Goal: Navigation & Orientation: Find specific page/section

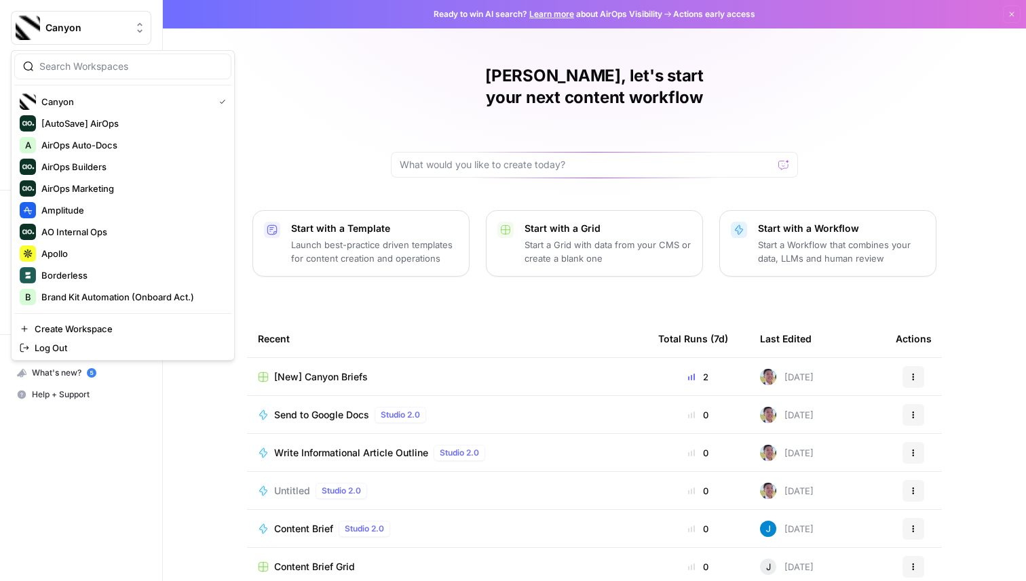
click at [54, 19] on button "Canyon" at bounding box center [81, 28] width 140 height 34
click at [90, 205] on span "Amplitude" at bounding box center [130, 210] width 179 height 14
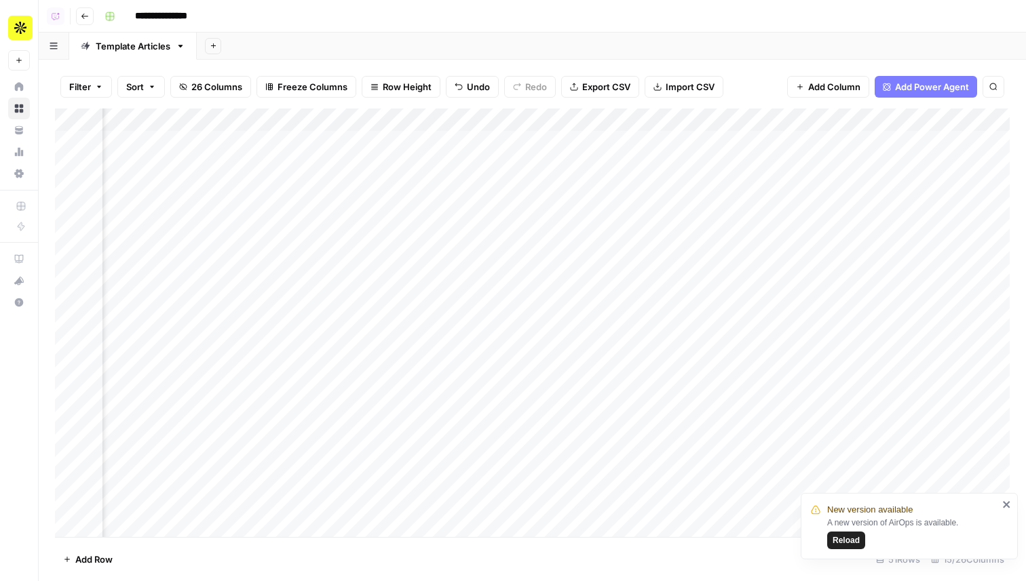
scroll to position [0, 1000]
click at [83, 20] on button "Go back" at bounding box center [85, 16] width 18 height 18
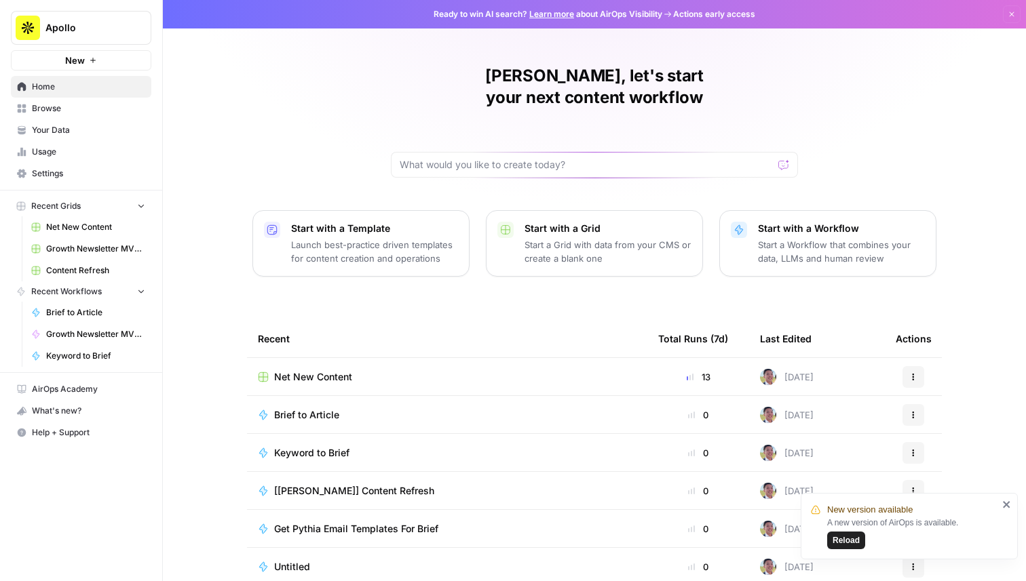
click at [61, 101] on link "Browse" at bounding box center [81, 109] width 140 height 22
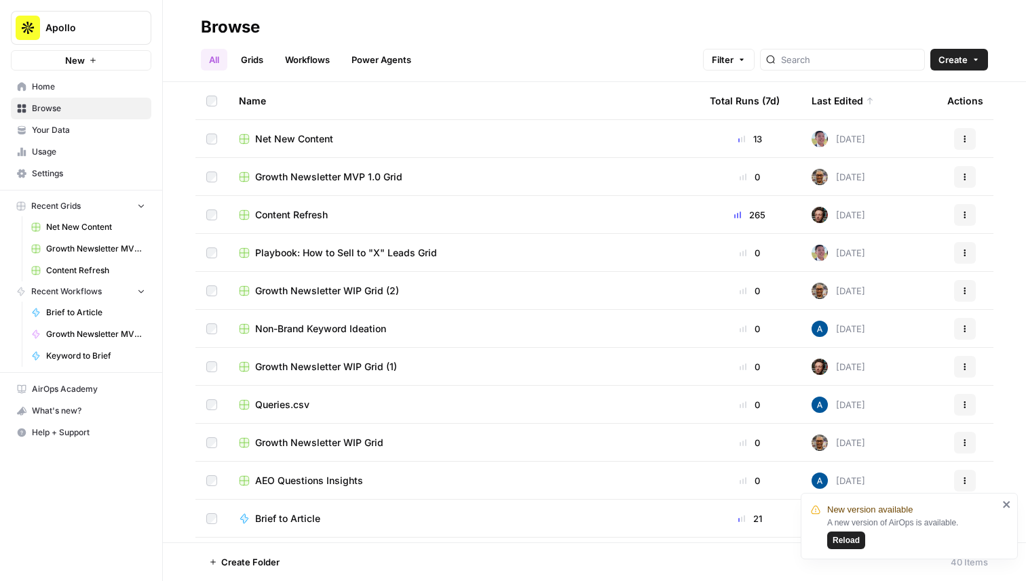
click at [844, 96] on div "Last Edited" at bounding box center [842, 100] width 62 height 37
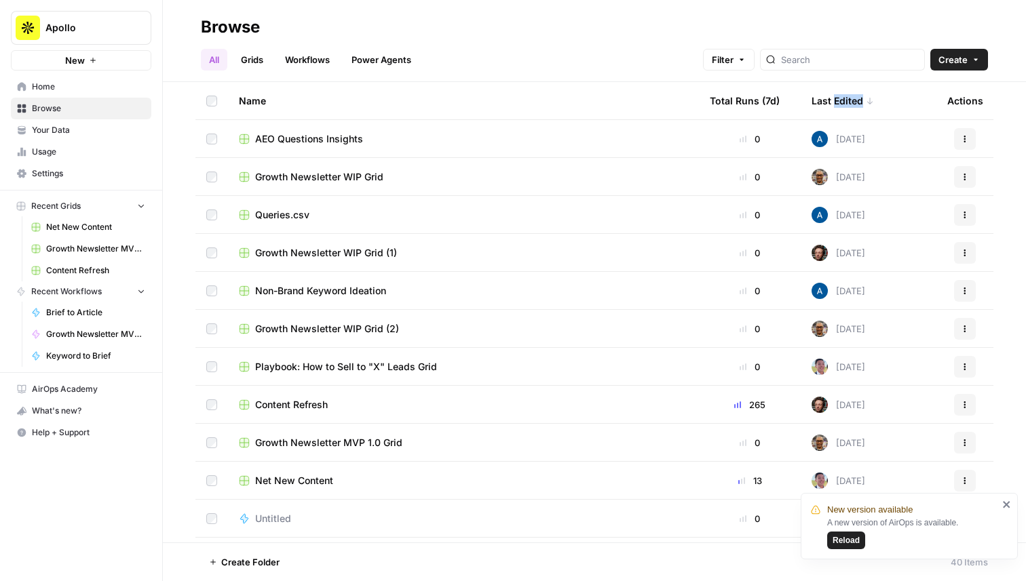
click at [844, 96] on div "Last Edited" at bounding box center [842, 100] width 62 height 37
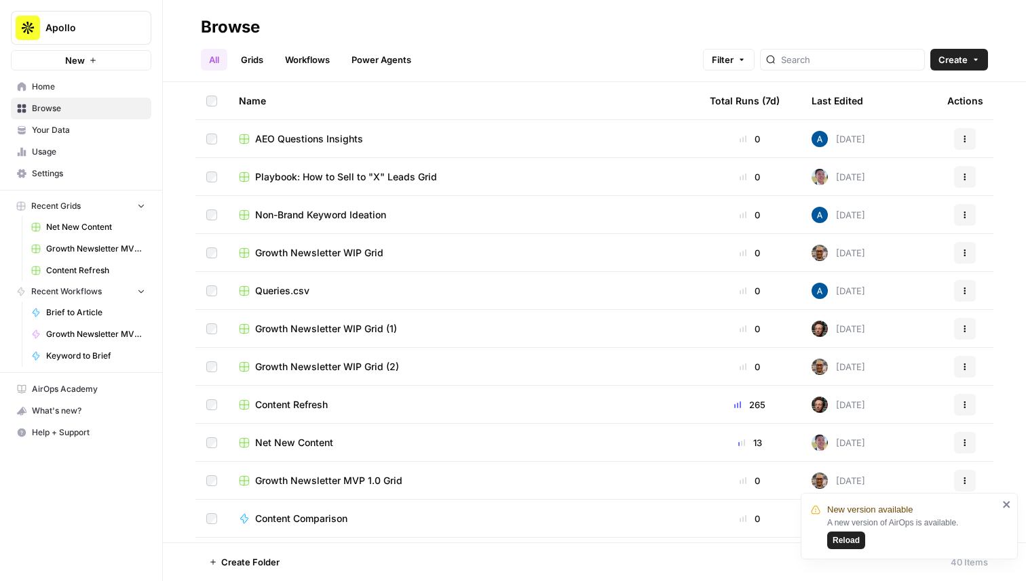
click at [844, 106] on div "Last Edited" at bounding box center [837, 100] width 52 height 37
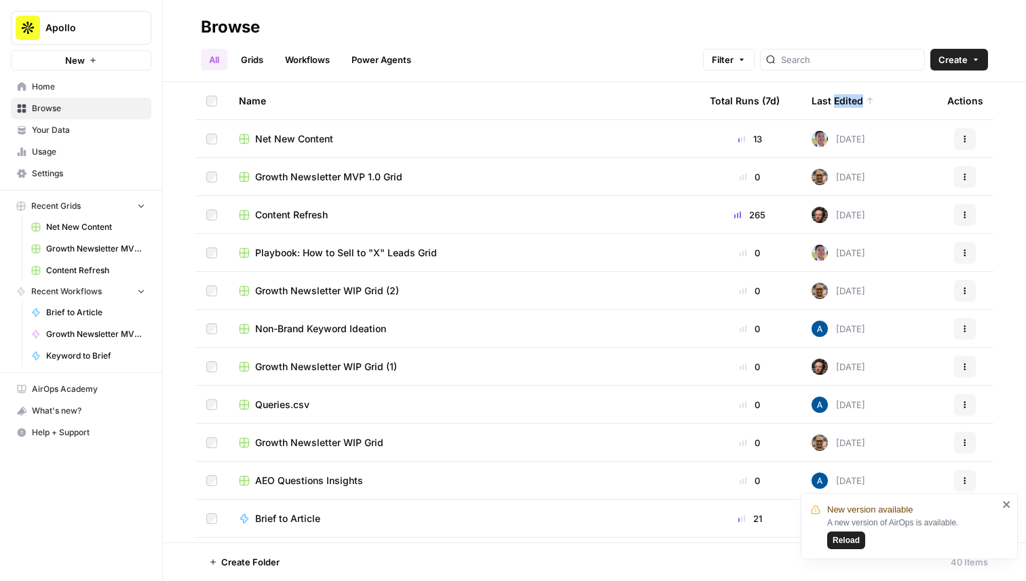
click at [844, 106] on div "Last Edited" at bounding box center [842, 100] width 62 height 37
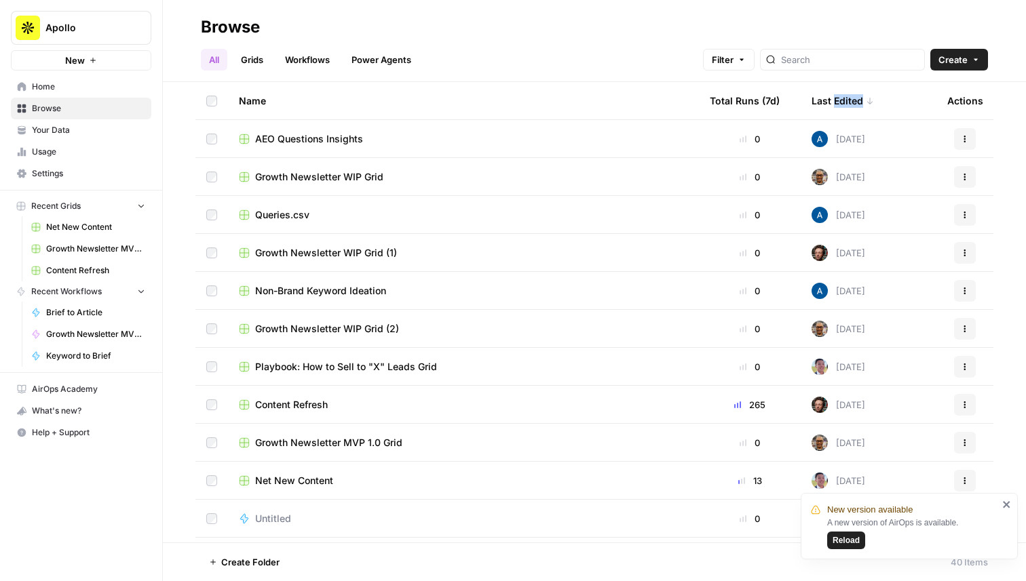
click at [844, 106] on div "Last Edited" at bounding box center [842, 100] width 62 height 37
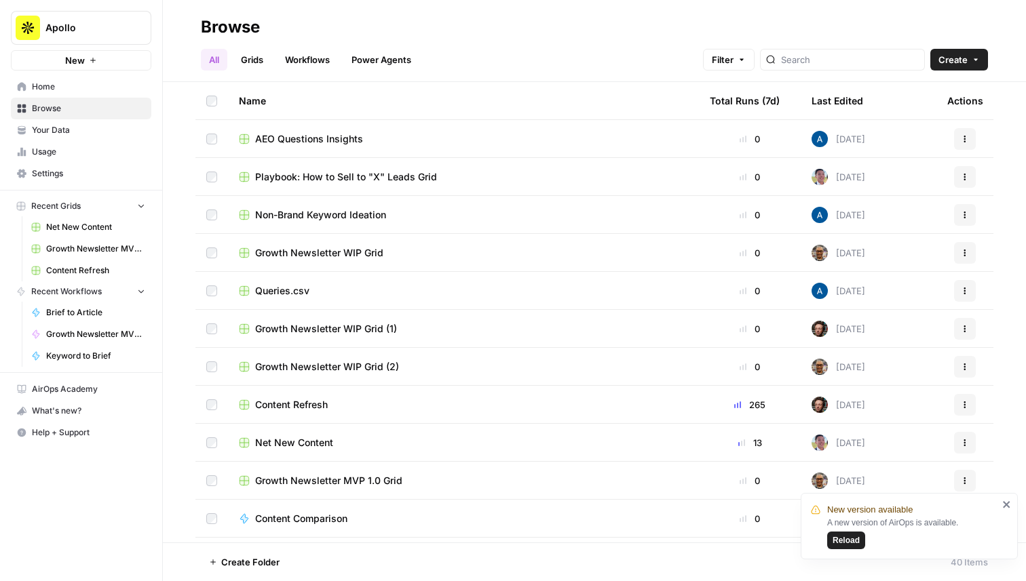
click at [844, 106] on div "Last Edited" at bounding box center [837, 100] width 52 height 37
